Goal: Check status: Check status

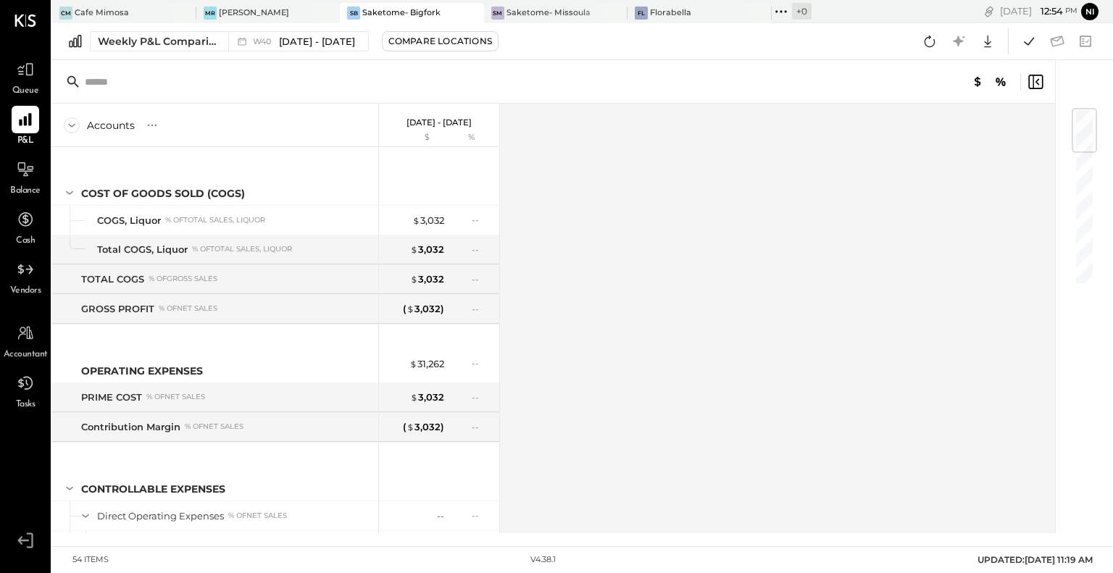
click at [456, 121] on p "[DATE] - [DATE]" at bounding box center [438, 122] width 65 height 10
click at [481, 122] on div "[DATE] - [DATE] $ %" at bounding box center [439, 125] width 120 height 43
click at [298, 41] on span "[DATE] - [DATE]" at bounding box center [317, 42] width 76 height 14
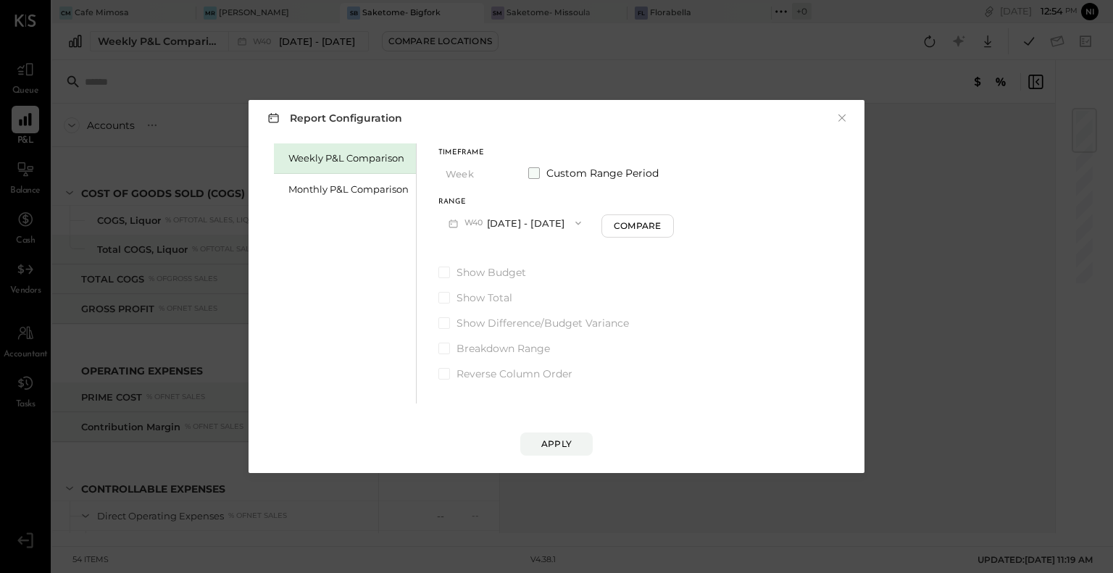
click at [539, 177] on label "Custom Range Period" at bounding box center [593, 173] width 130 height 14
click at [455, 222] on icon "button" at bounding box center [453, 223] width 15 height 15
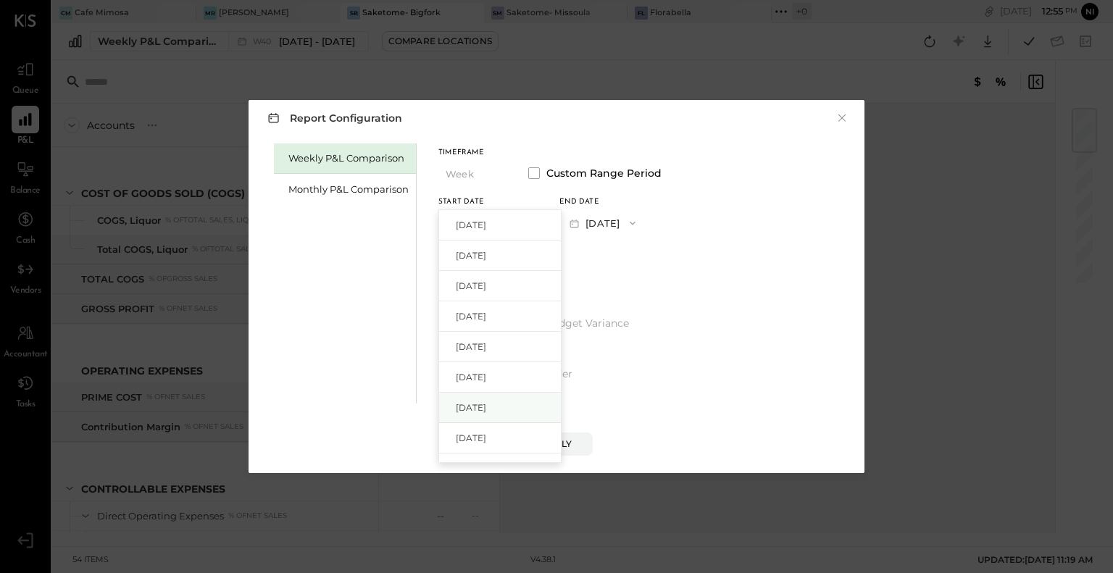
click at [505, 396] on div "[DATE]" at bounding box center [500, 408] width 122 height 30
click at [635, 224] on icon "button" at bounding box center [633, 224] width 6 height 4
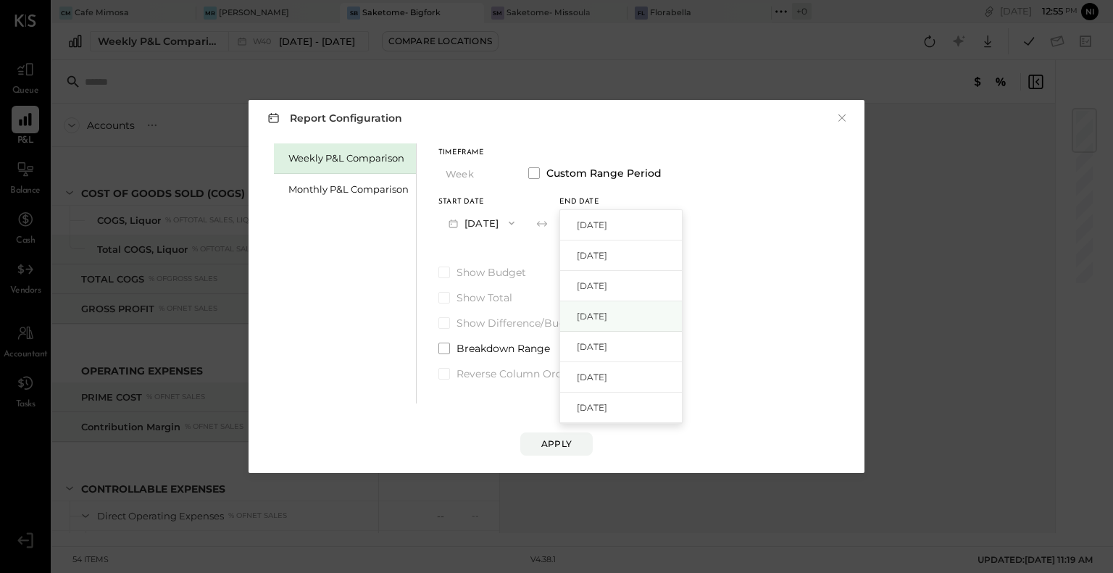
click at [653, 312] on div "[DATE]" at bounding box center [621, 316] width 122 height 30
click at [553, 454] on button "Apply" at bounding box center [556, 443] width 72 height 23
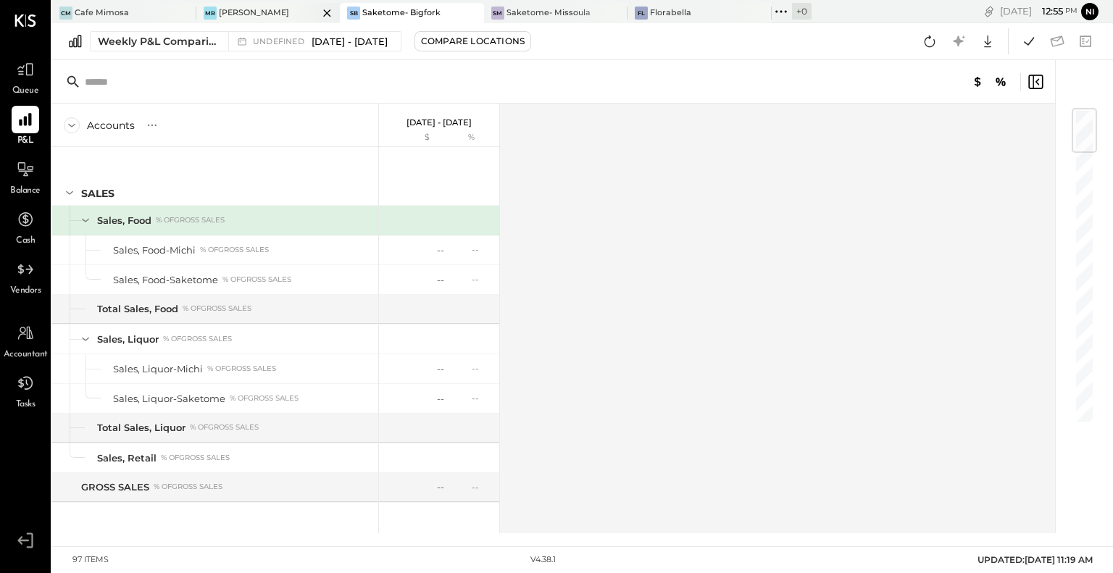
click at [246, 10] on div "[PERSON_NAME]" at bounding box center [254, 13] width 70 height 12
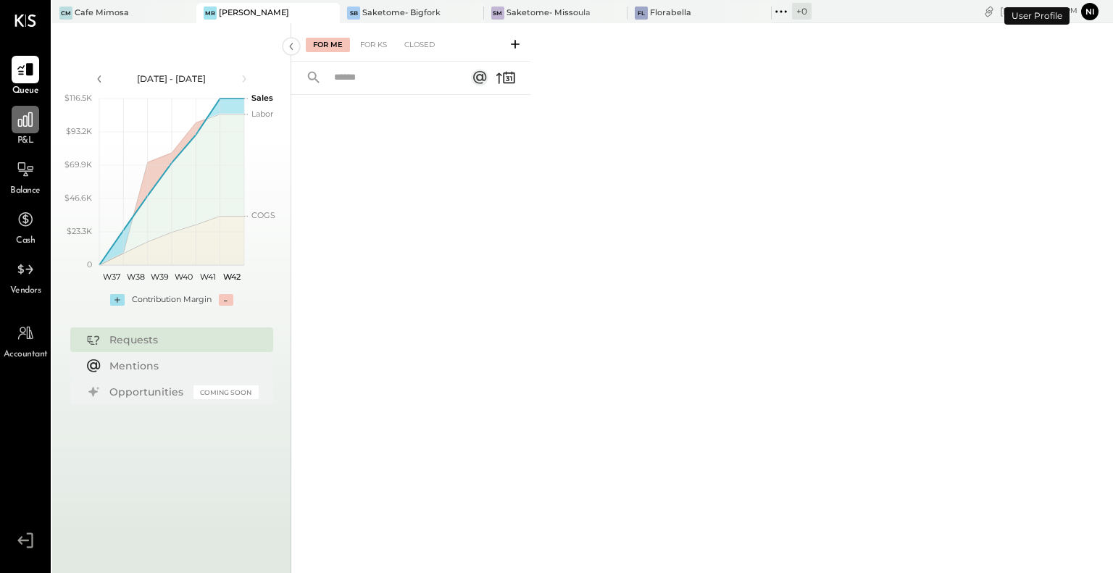
click at [29, 118] on icon at bounding box center [25, 119] width 14 height 14
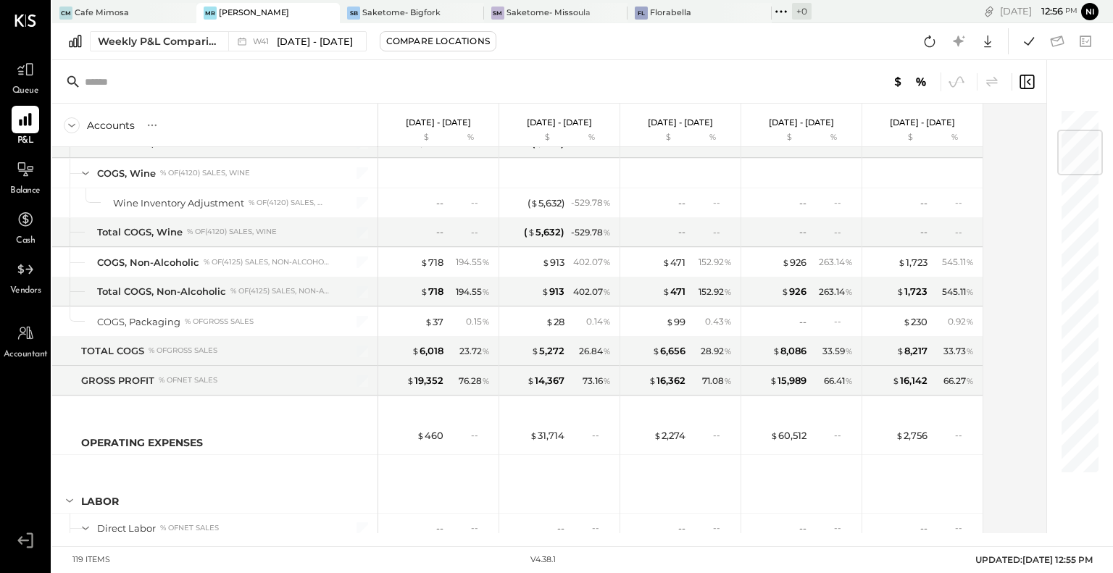
scroll to position [185, 0]
